Goal: Task Accomplishment & Management: Use online tool/utility

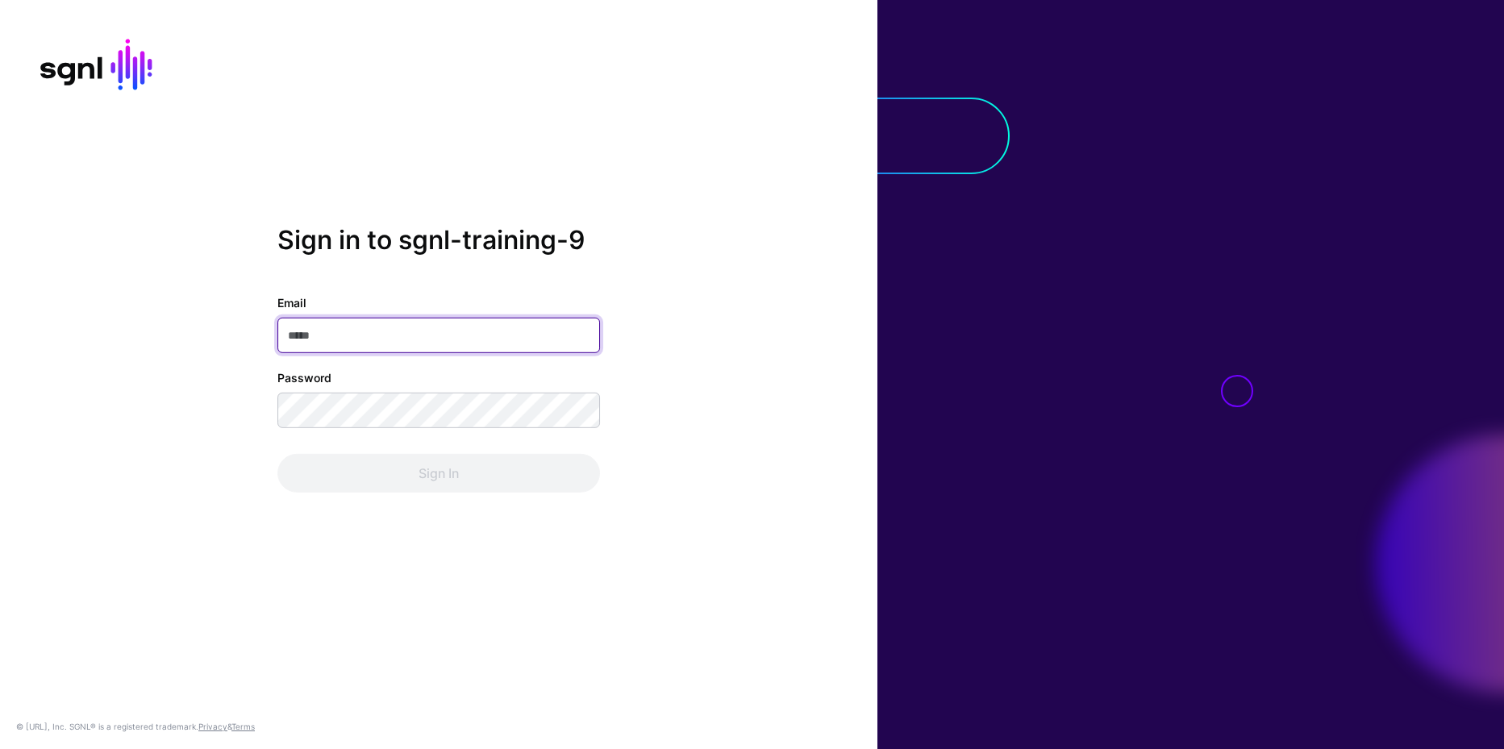
click at [353, 340] on input "Email" at bounding box center [438, 335] width 323 height 35
click at [379, 336] on input "Email" at bounding box center [438, 335] width 323 height 35
type input "**********"
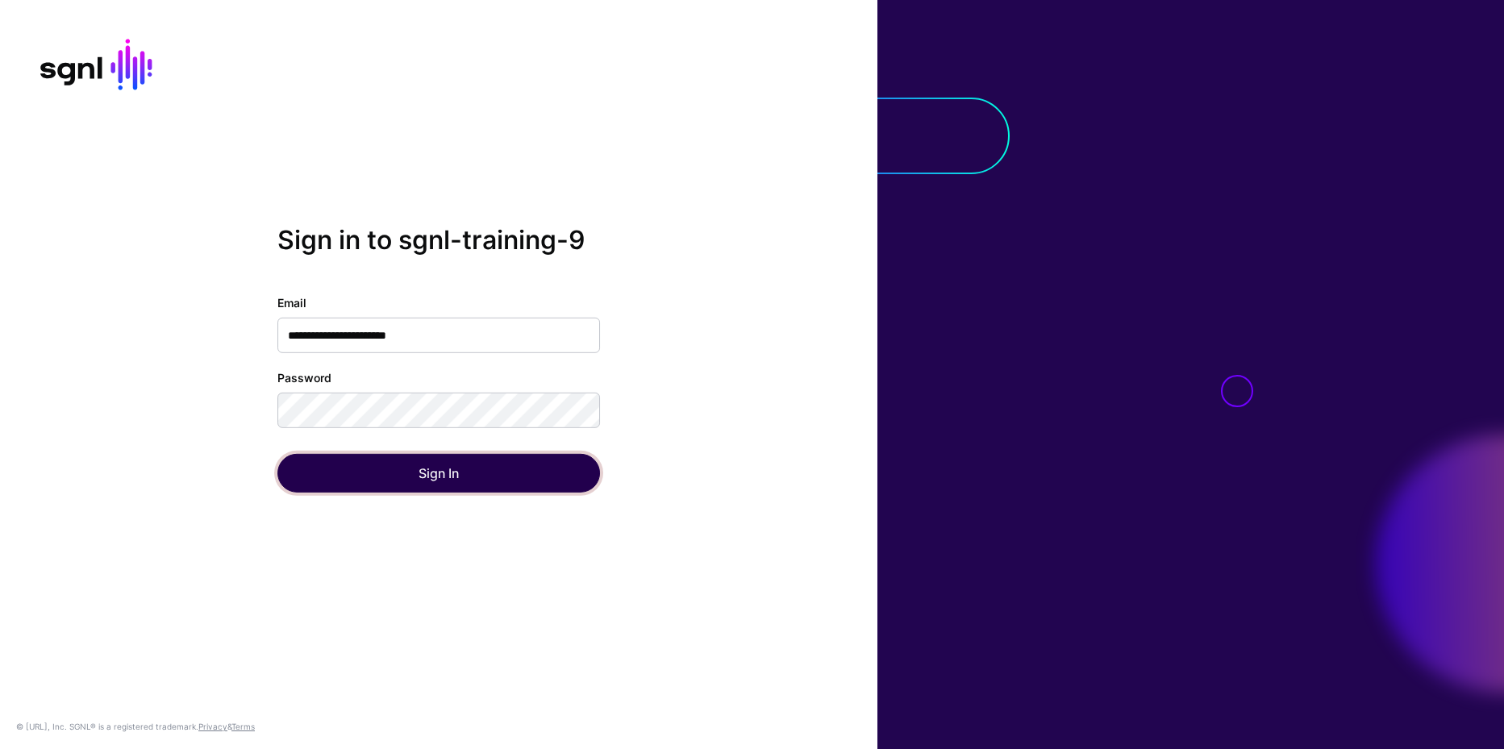
click at [277, 454] on button "Sign In" at bounding box center [438, 473] width 323 height 39
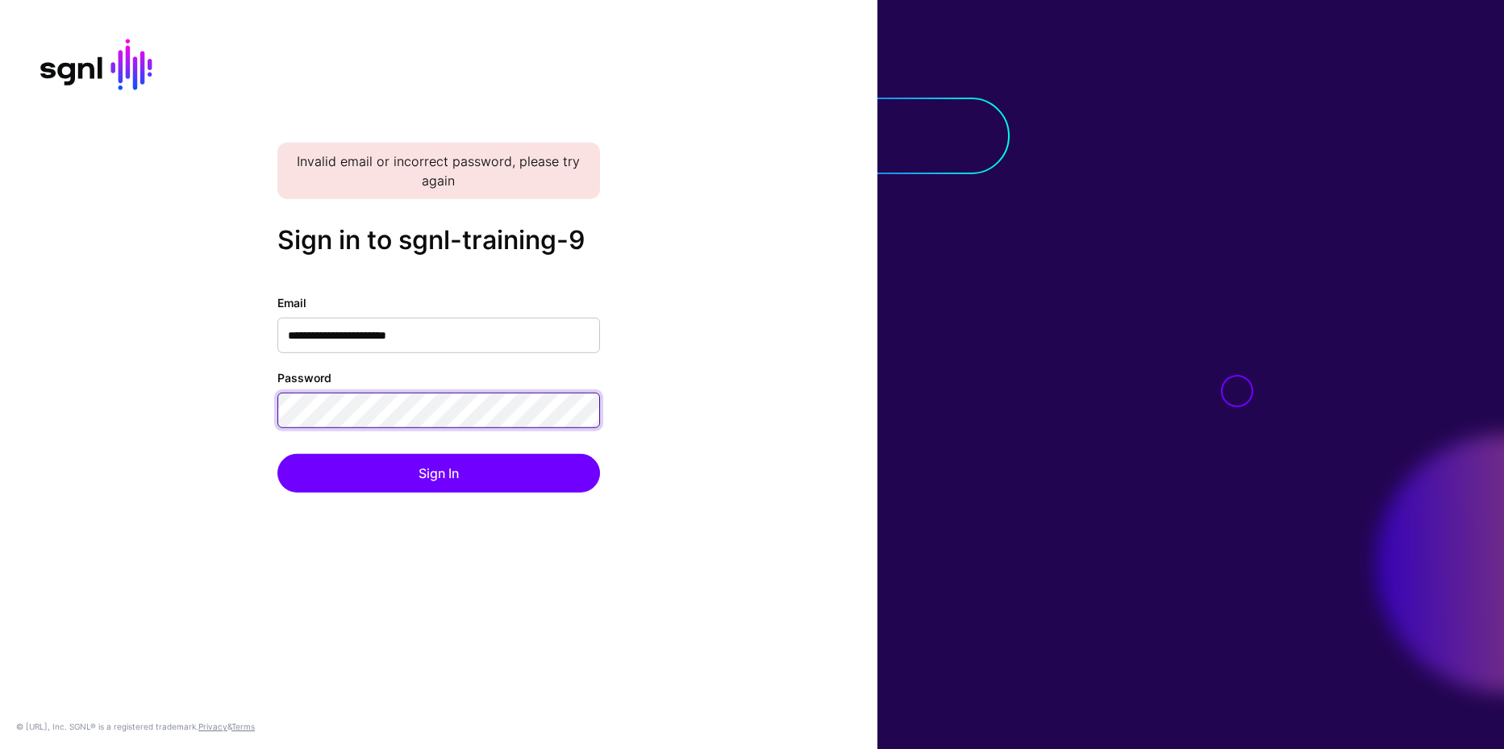
click at [277, 454] on button "Sign In" at bounding box center [438, 473] width 323 height 39
drag, startPoint x: 469, startPoint y: 331, endPoint x: 236, endPoint y: 332, distance: 232.3
click at [236, 332] on div "**********" at bounding box center [438, 374] width 877 height 300
type input "*"
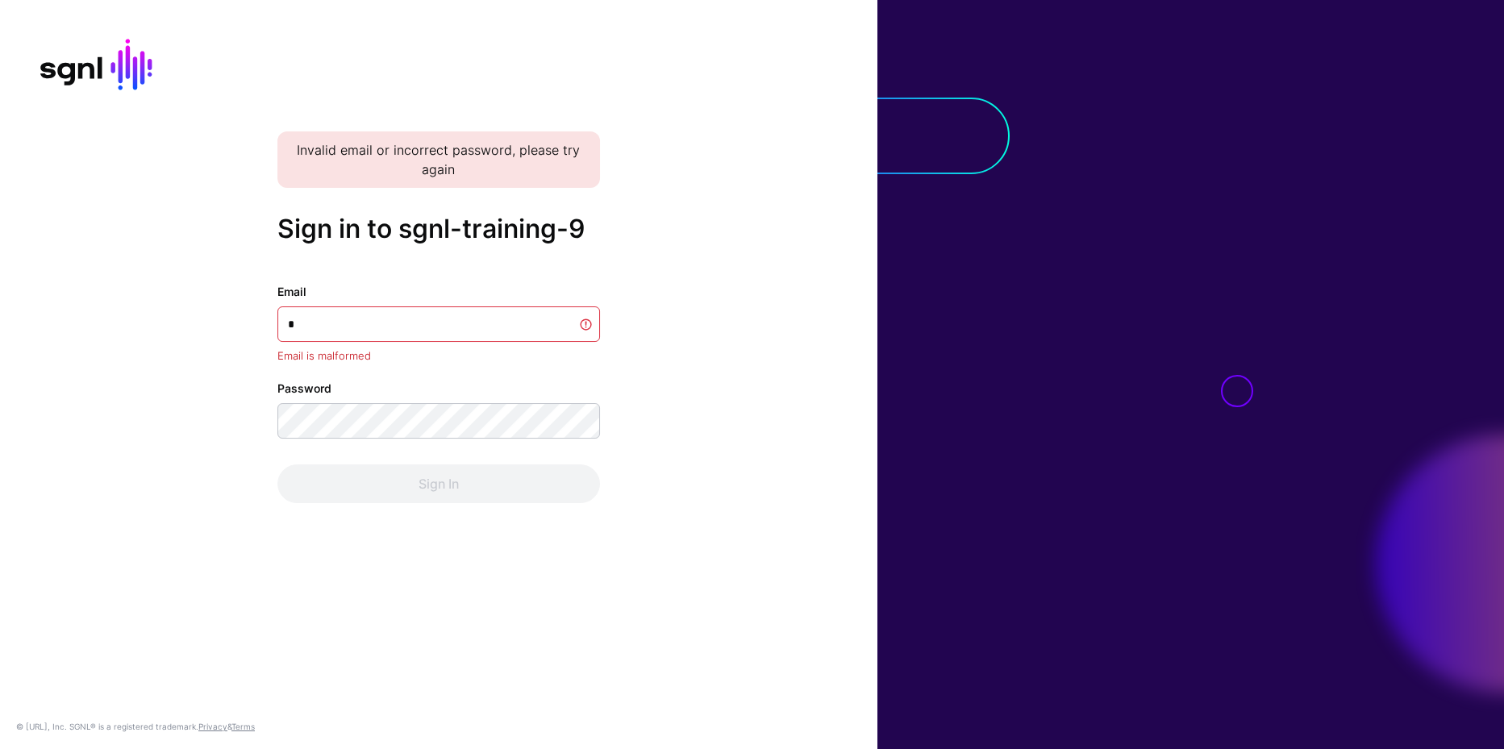
type input "**********"
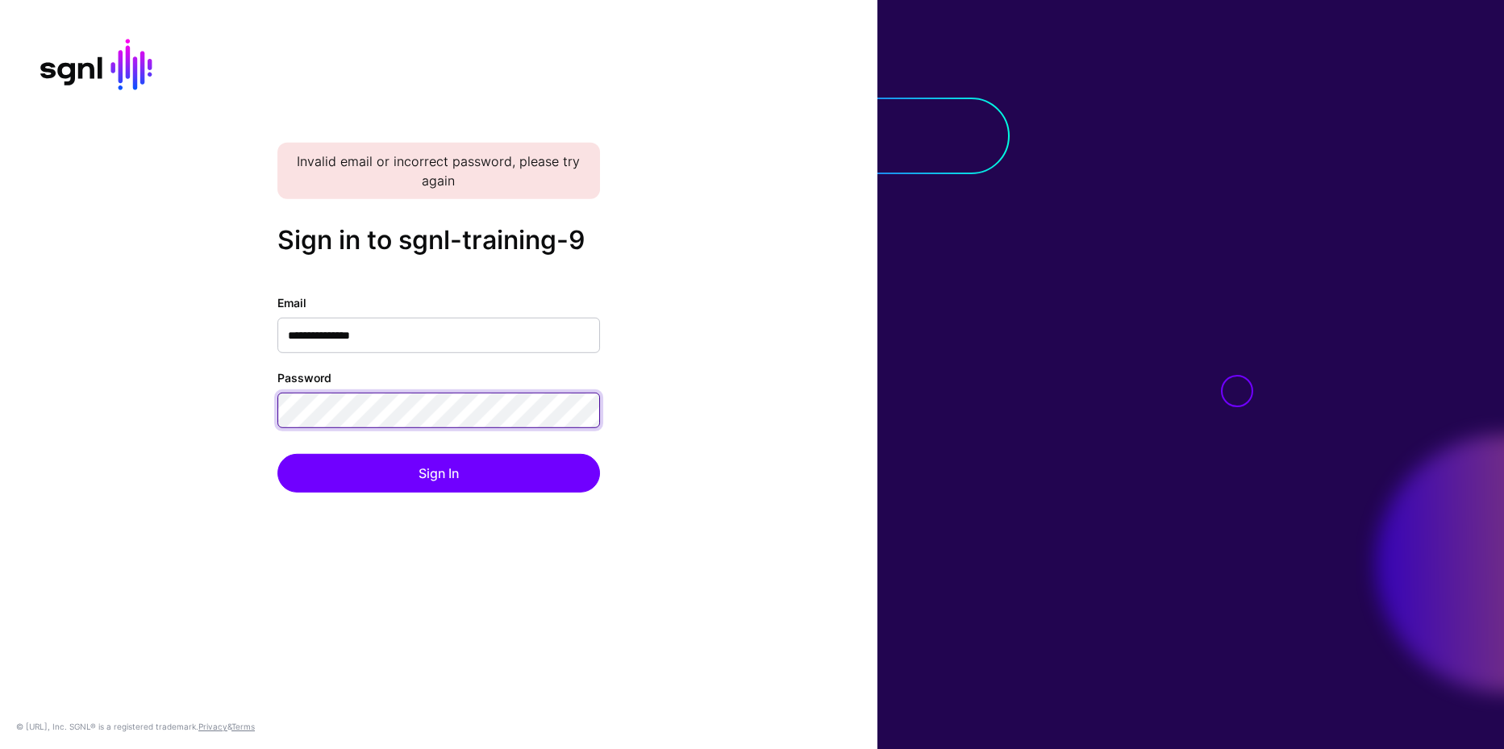
click at [277, 454] on button "Sign In" at bounding box center [438, 473] width 323 height 39
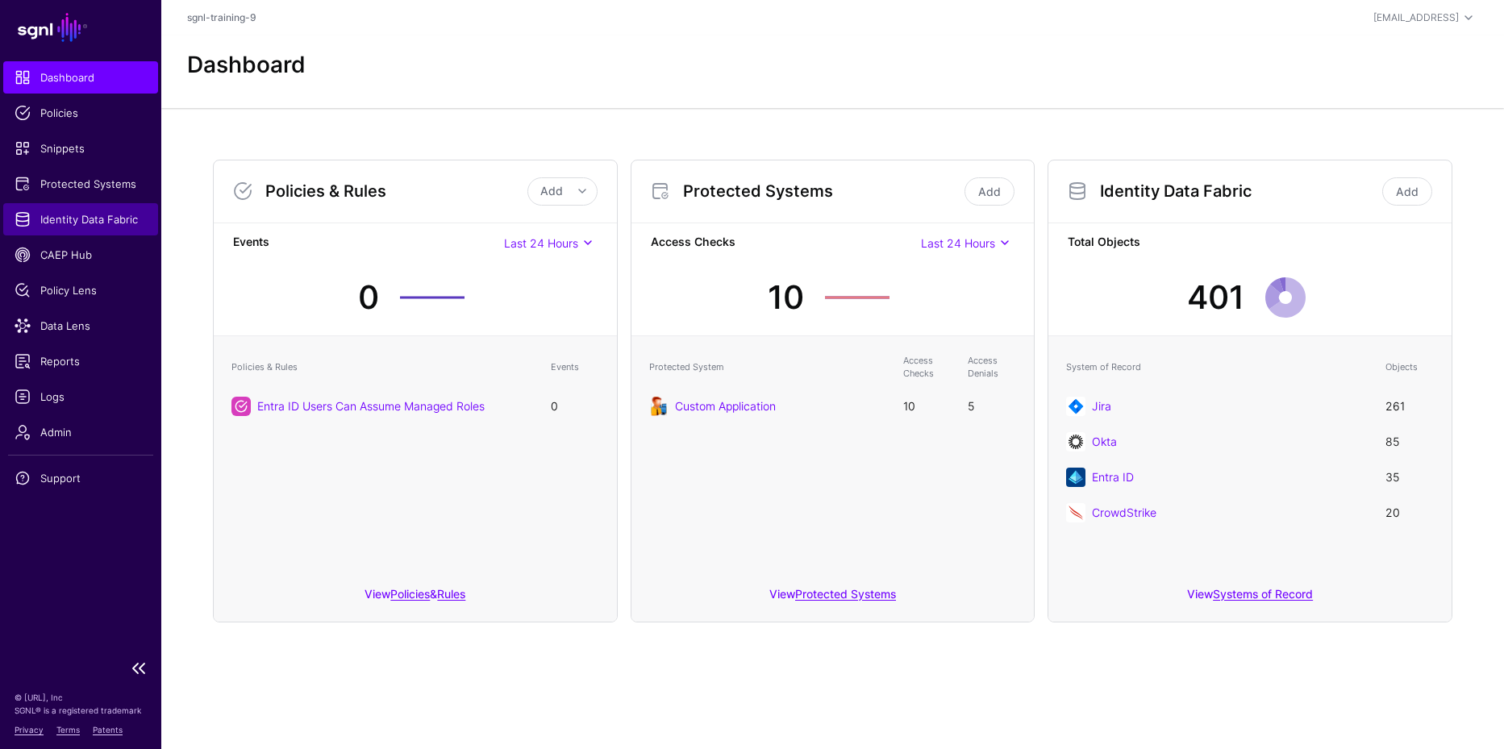
click at [76, 219] on span "Identity Data Fabric" at bounding box center [81, 219] width 132 height 16
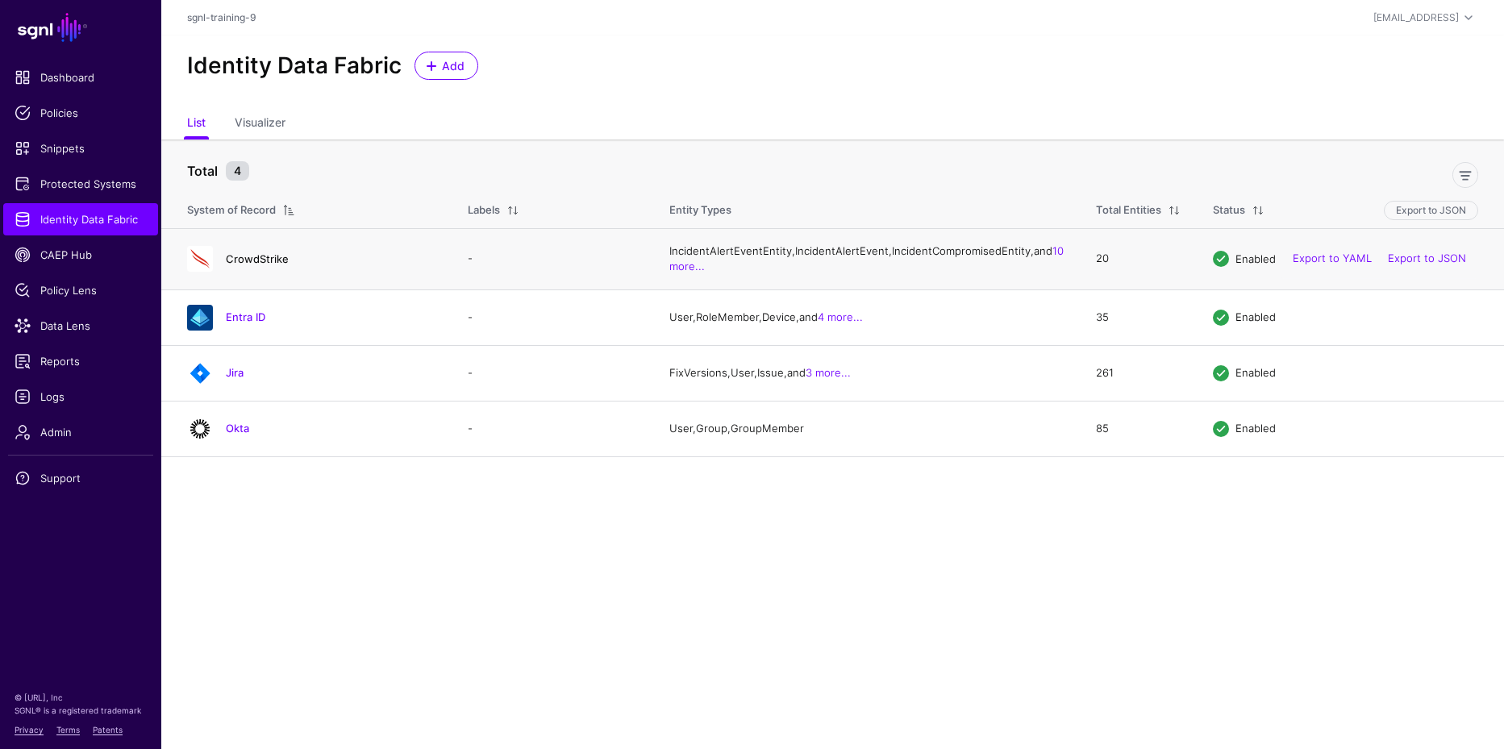
click at [255, 265] on link "CrowdStrike" at bounding box center [257, 258] width 63 height 13
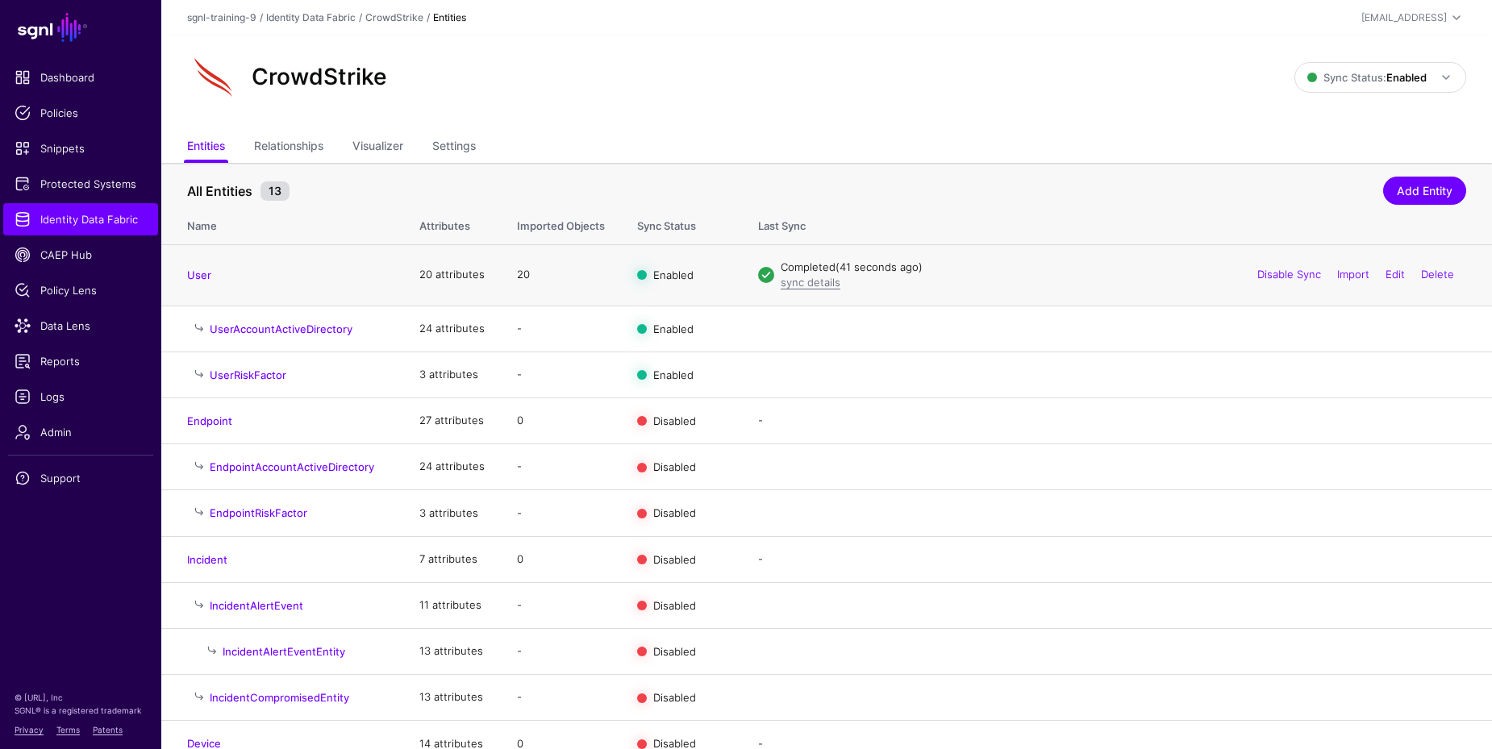
click at [204, 266] on td "User" at bounding box center [282, 274] width 242 height 61
click at [1387, 270] on link "Edit" at bounding box center [1395, 274] width 19 height 13
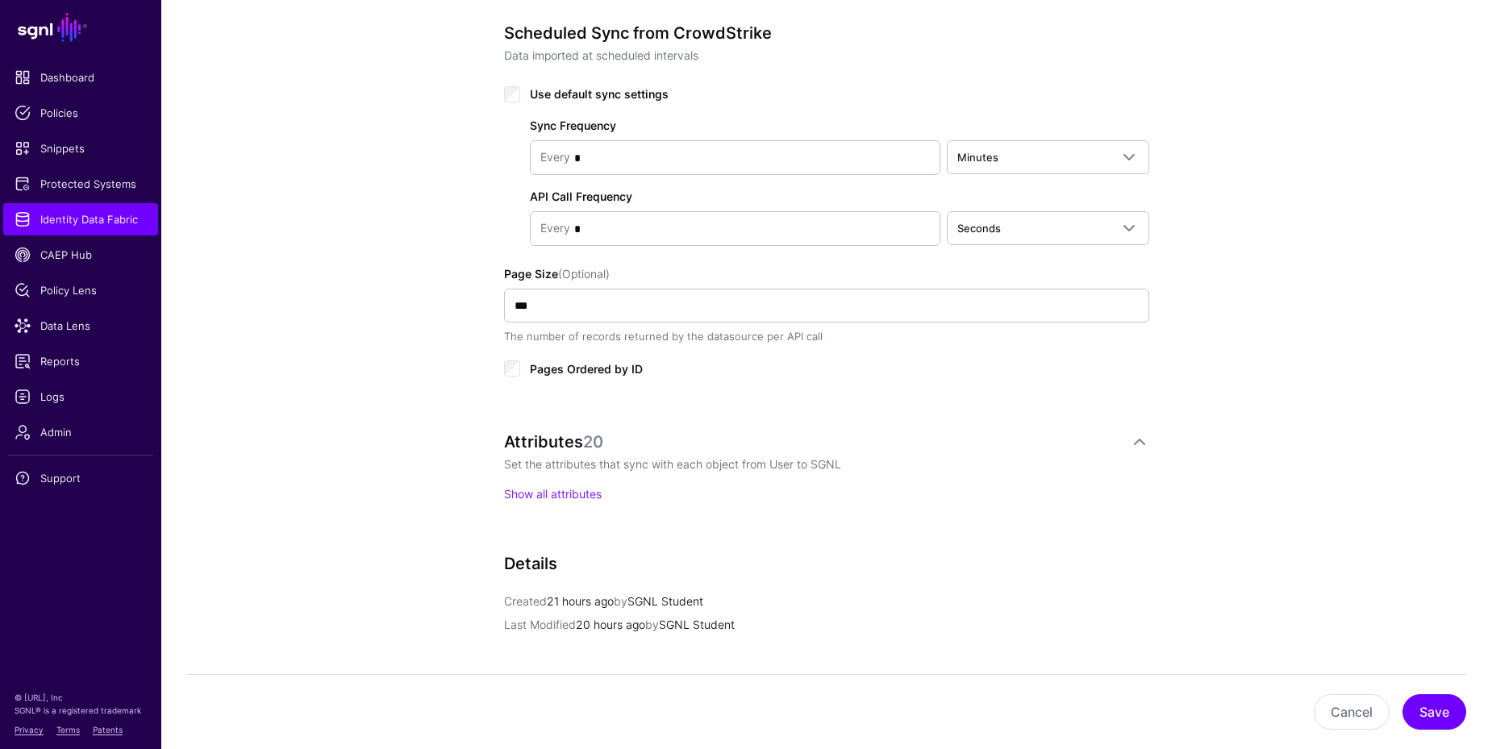
scroll to position [887, 0]
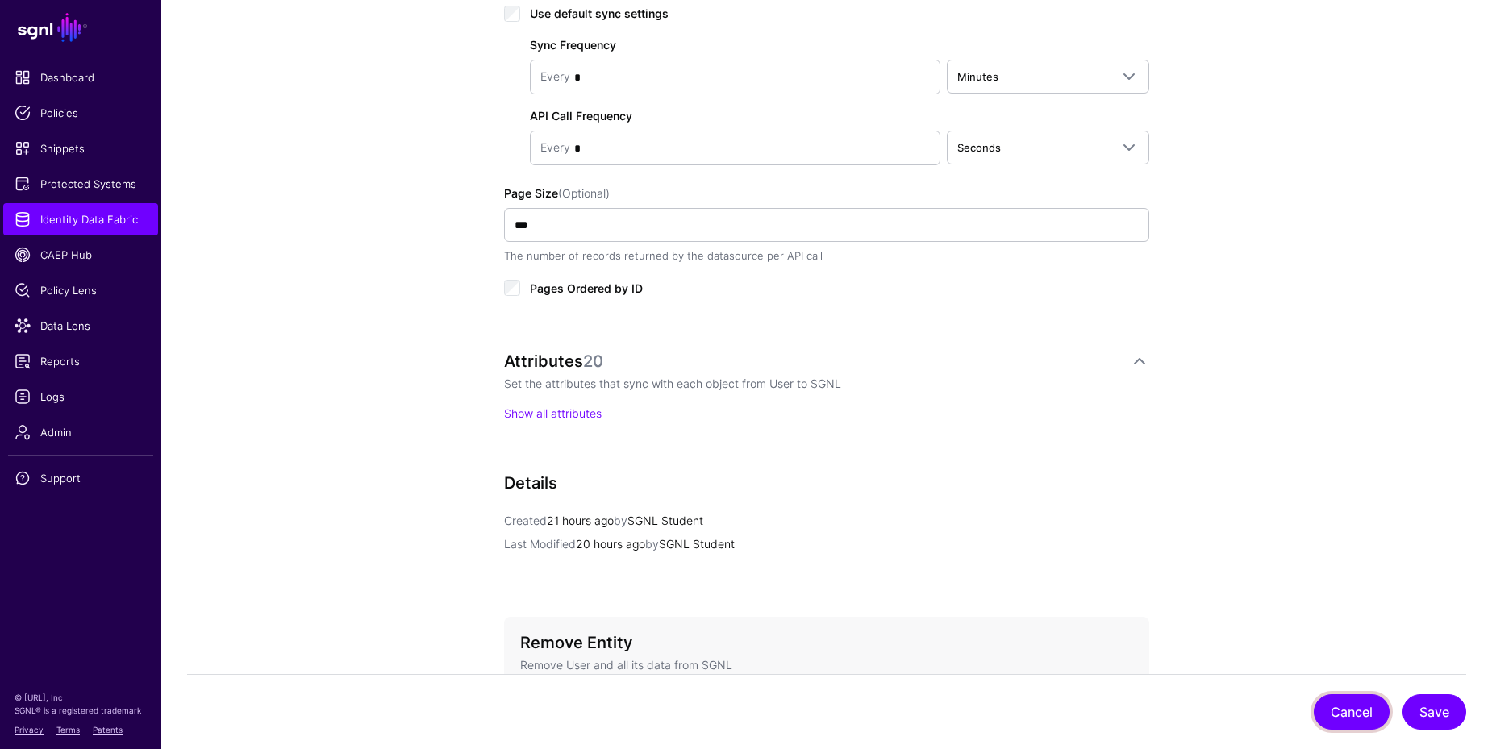
click at [1343, 711] on button "Cancel" at bounding box center [1352, 711] width 76 height 35
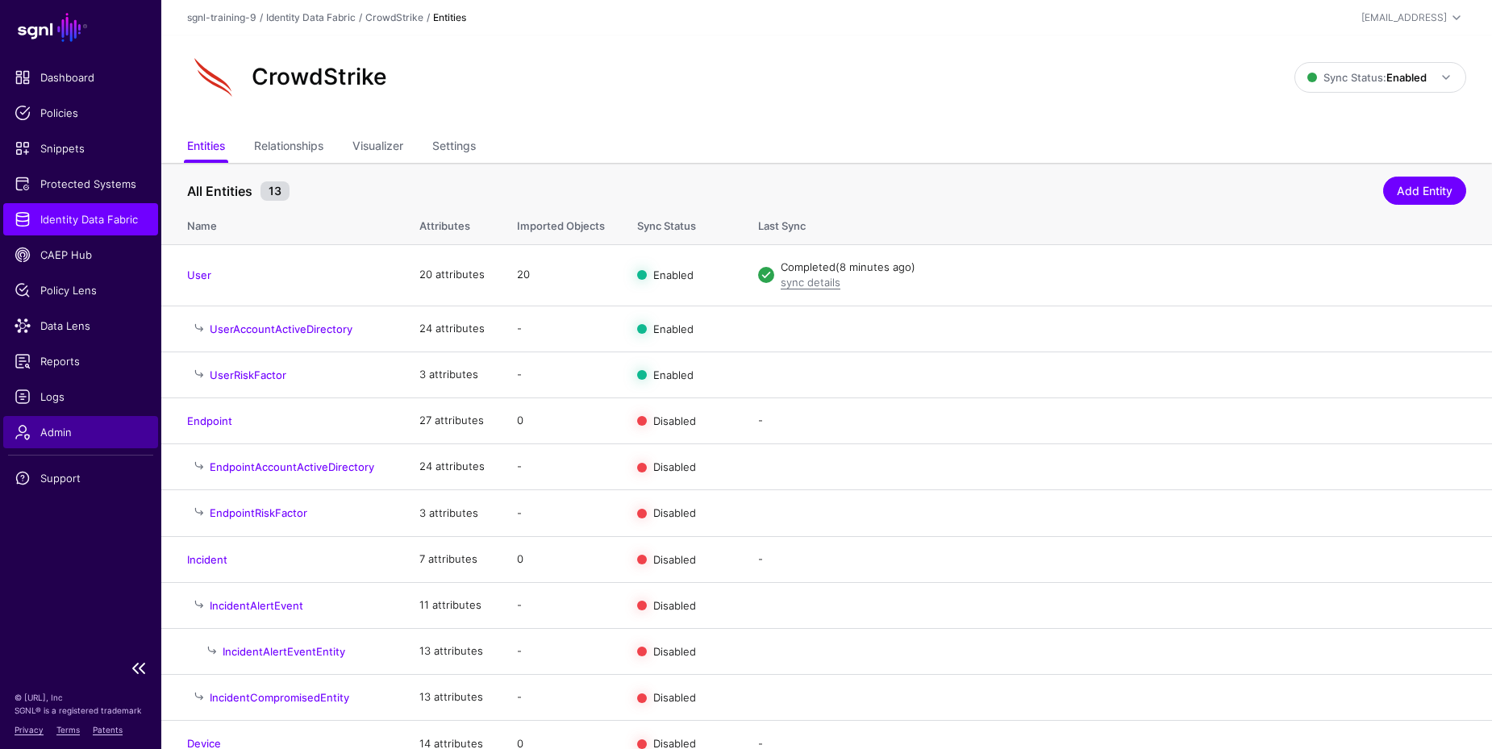
click at [98, 427] on span "Admin" at bounding box center [81, 432] width 132 height 16
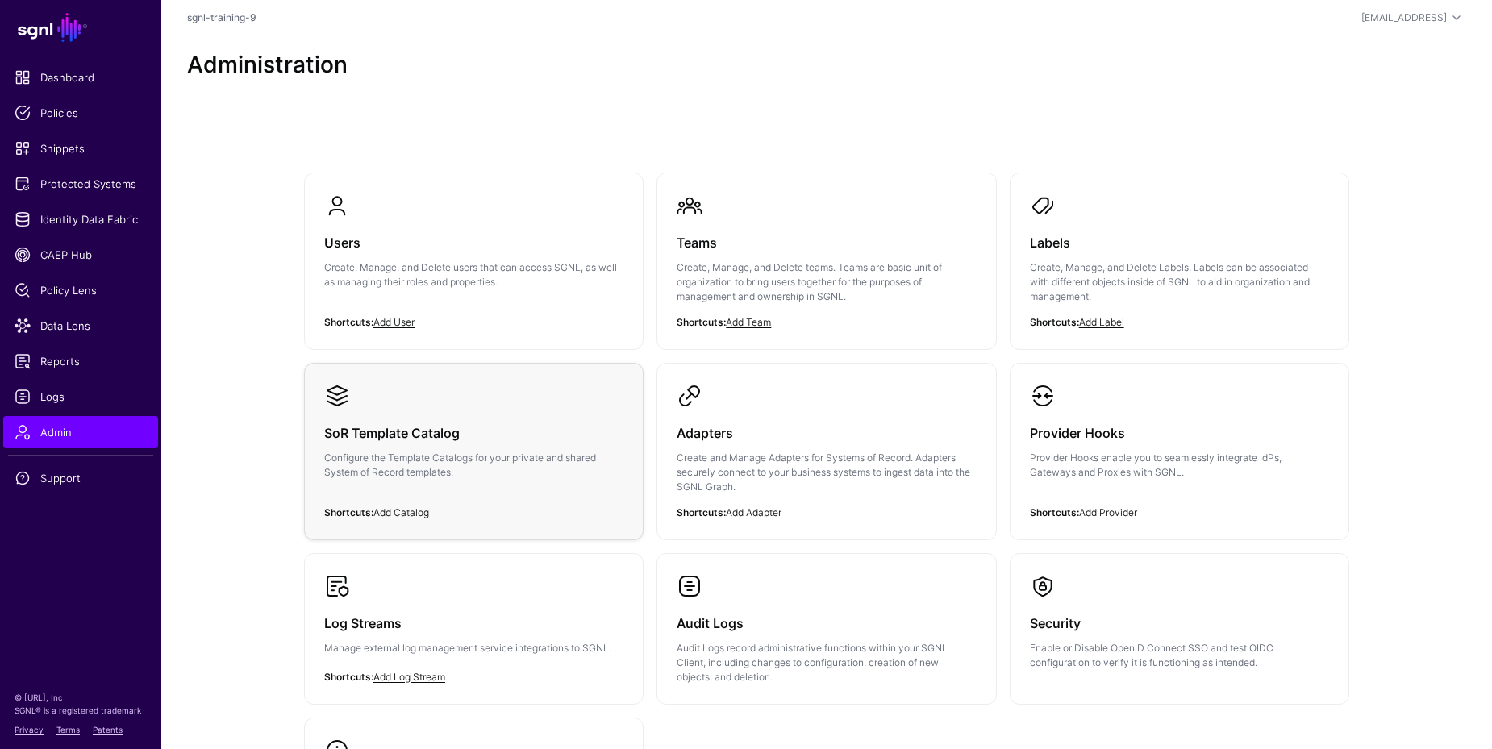
click at [474, 449] on div "SoR Template Catalog Configure the Template Catalogs for your private and share…" at bounding box center [473, 457] width 299 height 97
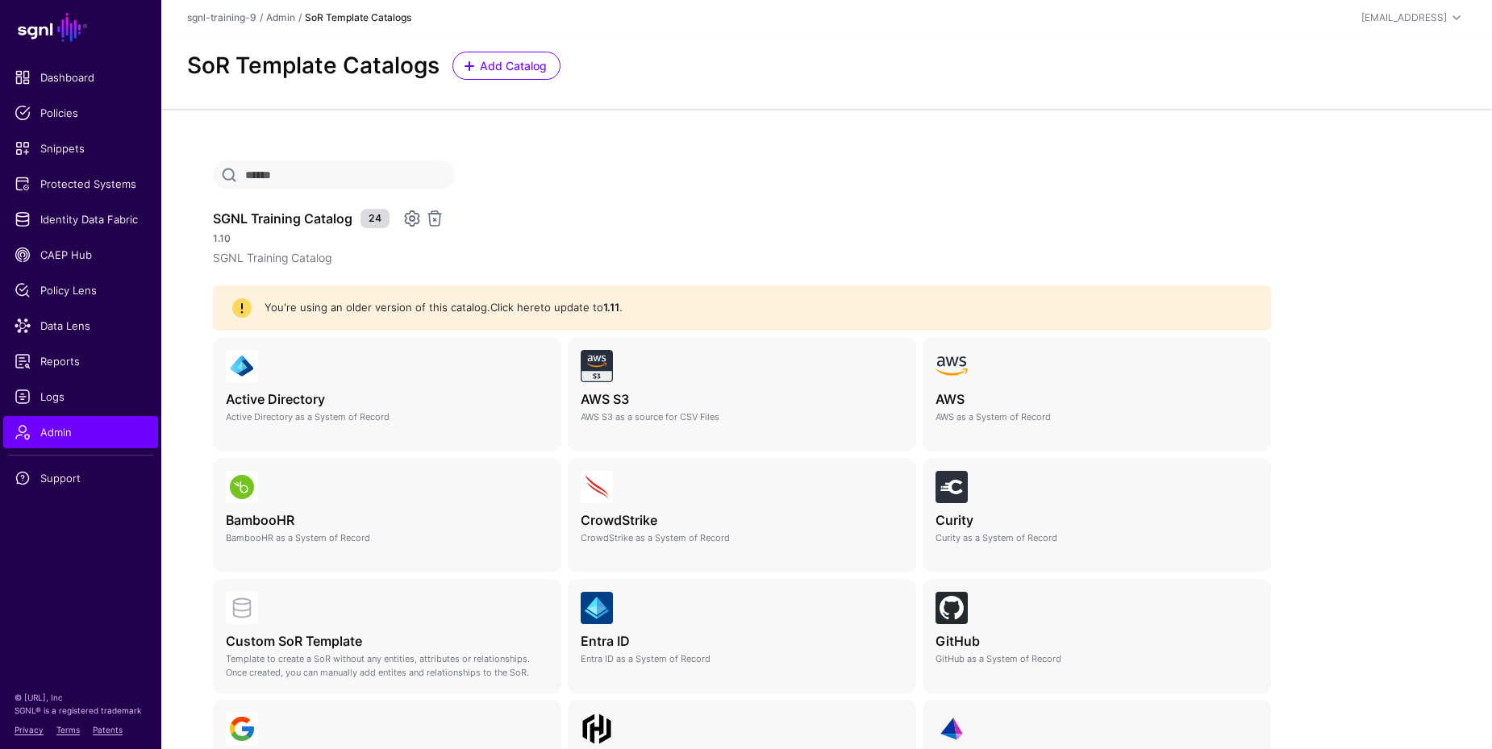
click at [503, 309] on link "Click here" at bounding box center [515, 307] width 50 height 13
